Goal: Use online tool/utility

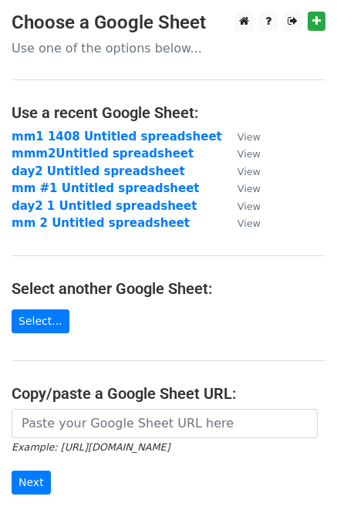
drag, startPoint x: 99, startPoint y: 421, endPoint x: 64, endPoint y: 404, distance: 38.6
click at [64, 404] on main "Choose a Google Sheet Use one of the options below... Use a recent Google Sheet…" at bounding box center [168, 294] width 337 height 565
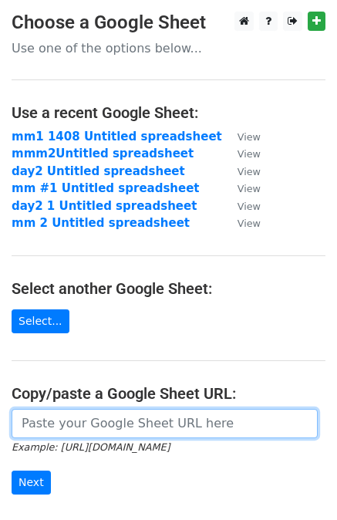
click at [71, 416] on input "url" at bounding box center [165, 423] width 306 height 29
paste input "https://docs.google.com/spreadsheets/d/1tfMm3K5OG2PYelt71u4xlfKFCoUKD_apYHlutTC…"
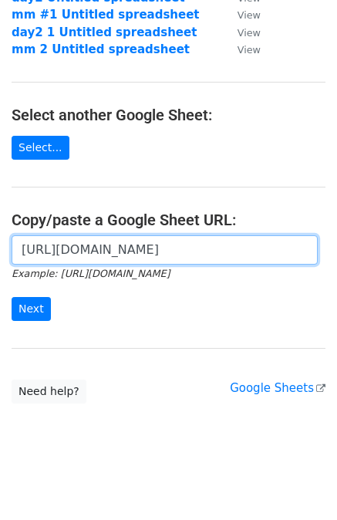
scroll to position [178, 0]
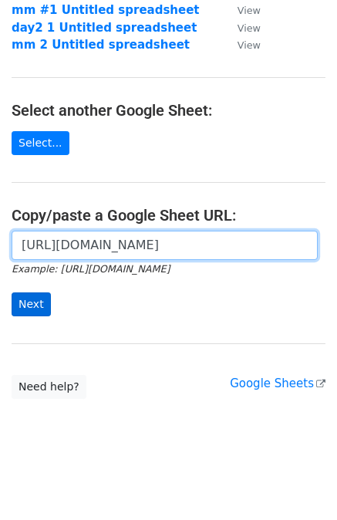
type input "https://docs.google.com/spreadsheets/d/1tfMm3K5OG2PYelt71u4xlfKFCoUKD_apYHlutTC…"
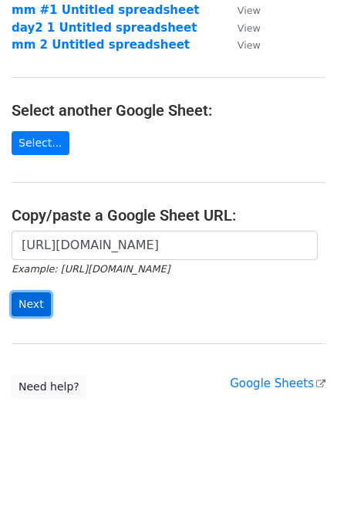
scroll to position [0, 0]
click at [31, 311] on input "Next" at bounding box center [31, 304] width 39 height 24
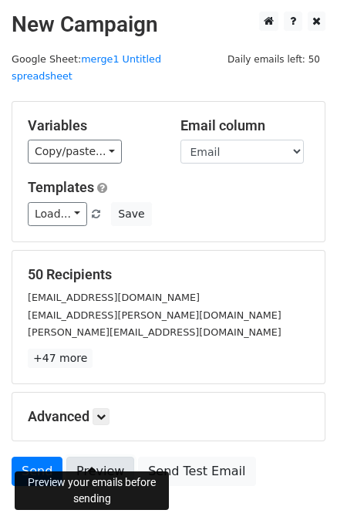
click at [84, 456] on link "Preview" at bounding box center [100, 470] width 68 height 29
